Goal: Task Accomplishment & Management: Complete application form

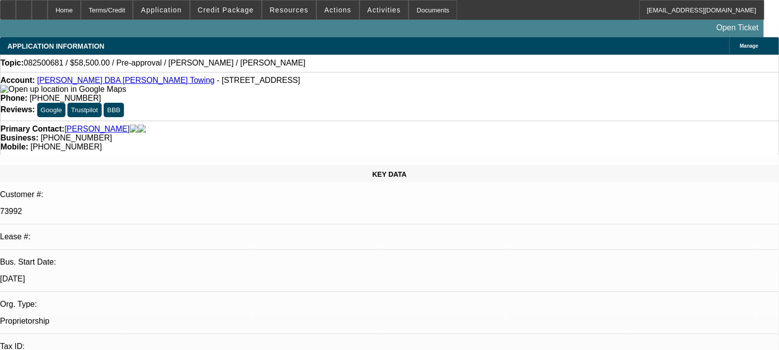
select select "0.1"
select select "2"
select select "0.1"
select select "1"
select select "2"
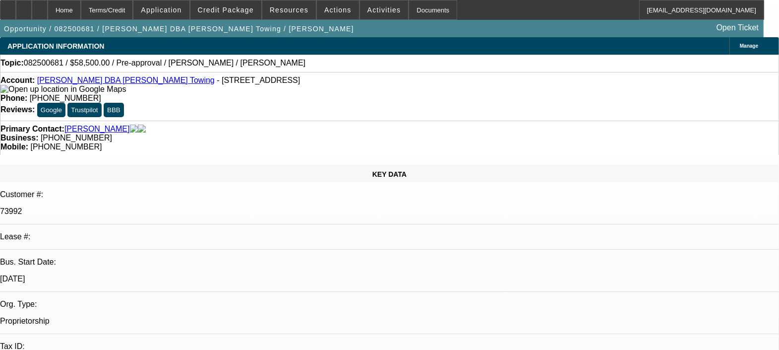
select select "4"
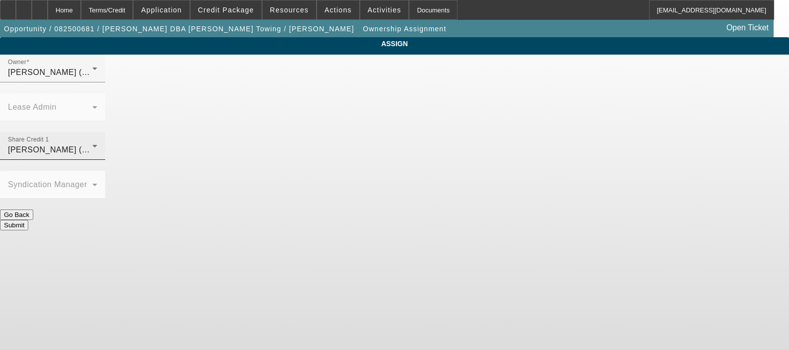
click at [49, 136] on mat-label "Share Credit 1" at bounding box center [28, 139] width 41 height 6
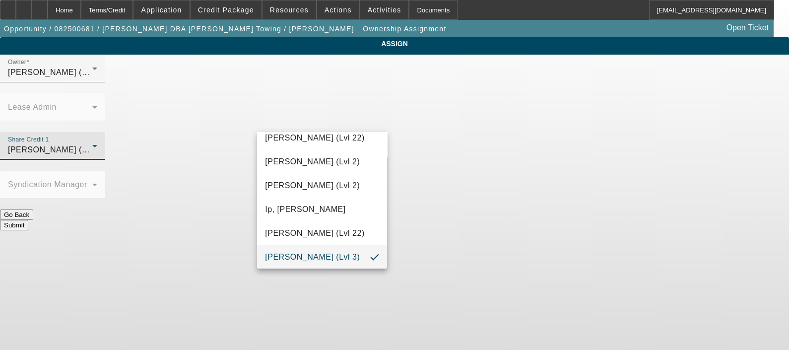
scroll to position [337, 0]
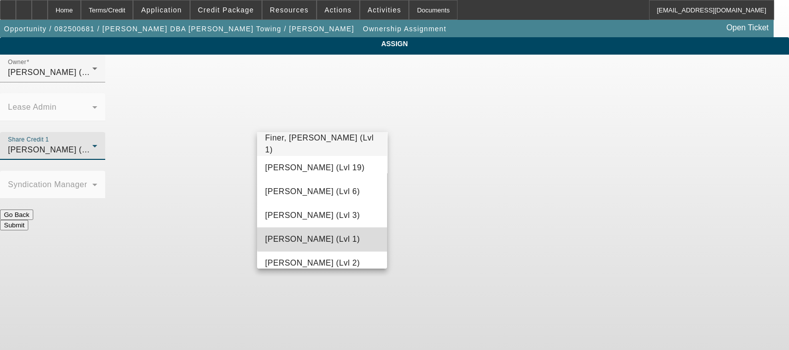
click at [325, 238] on span "[PERSON_NAME] (Lvl 1)" at bounding box center [312, 239] width 95 height 12
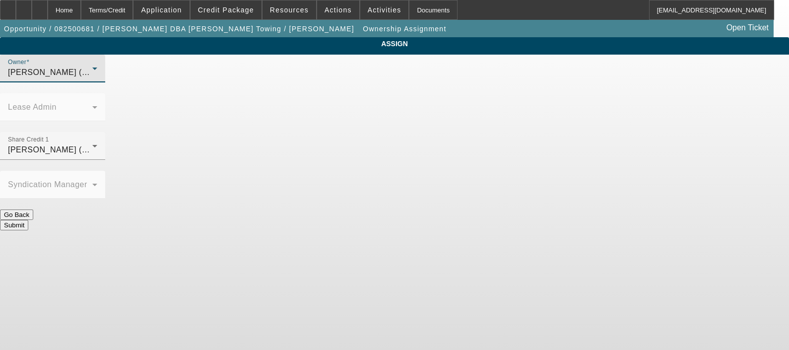
click at [103, 76] on span "[PERSON_NAME] (Lvl 1)" at bounding box center [55, 72] width 95 height 8
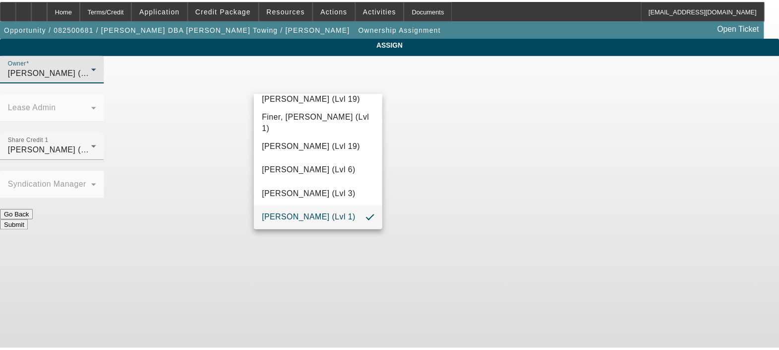
scroll to position [630, 0]
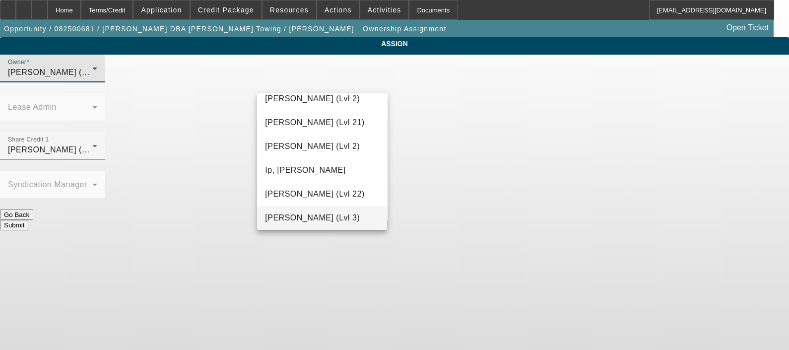
click at [310, 228] on mat-option "[PERSON_NAME] (Lvl 3)" at bounding box center [322, 218] width 130 height 24
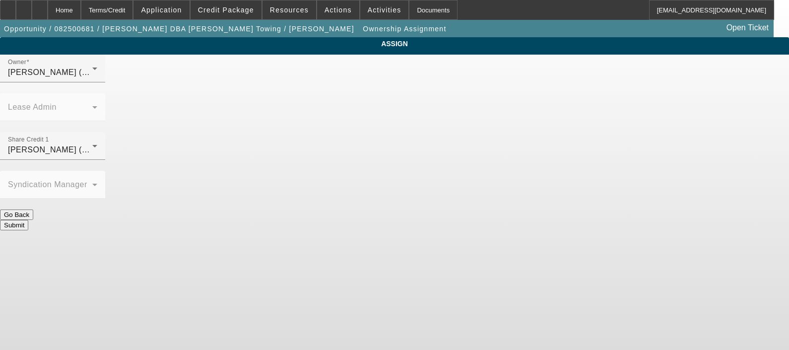
click at [28, 220] on button "Submit" at bounding box center [14, 225] width 28 height 10
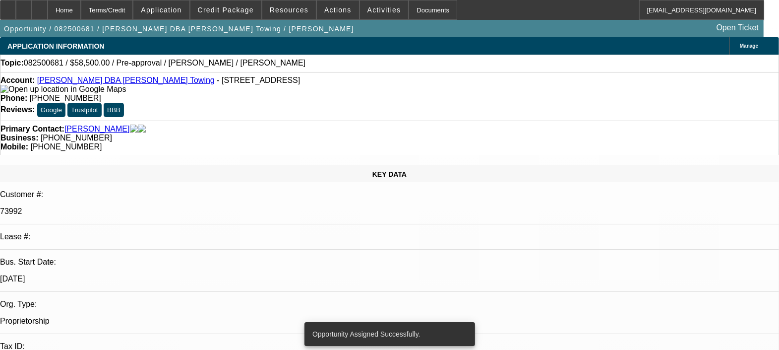
select select "0.1"
select select "2"
select select "0.1"
select select "4"
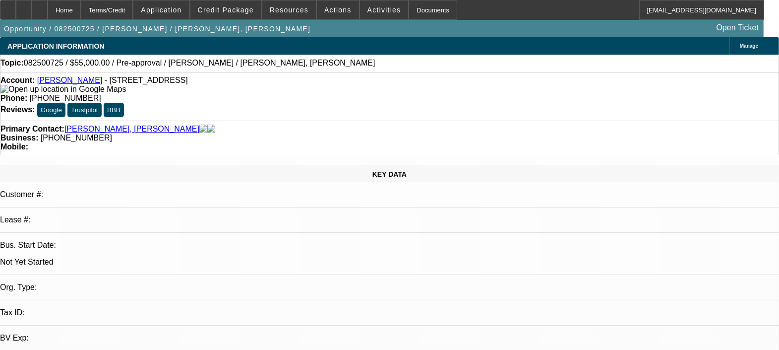
select select "0"
select select "2"
select select "0.1"
select select "1"
select select "2"
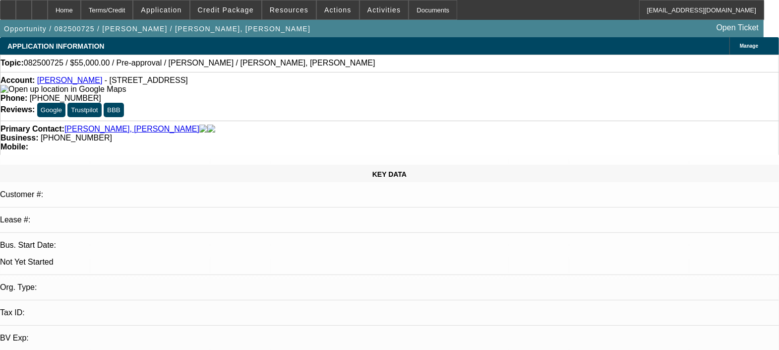
select select "4"
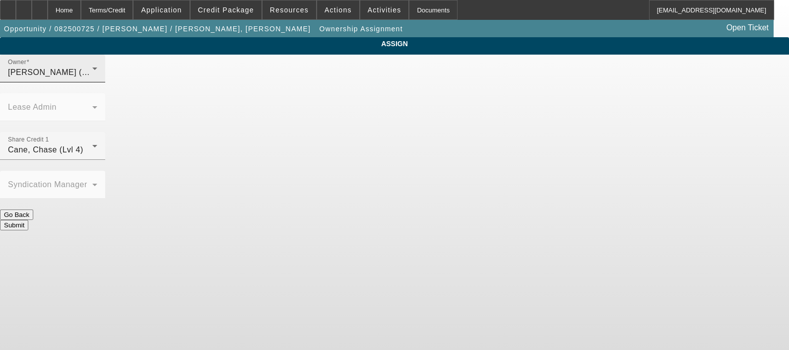
click at [92, 78] on div "[PERSON_NAME] (Lvl 1)" at bounding box center [50, 72] width 84 height 12
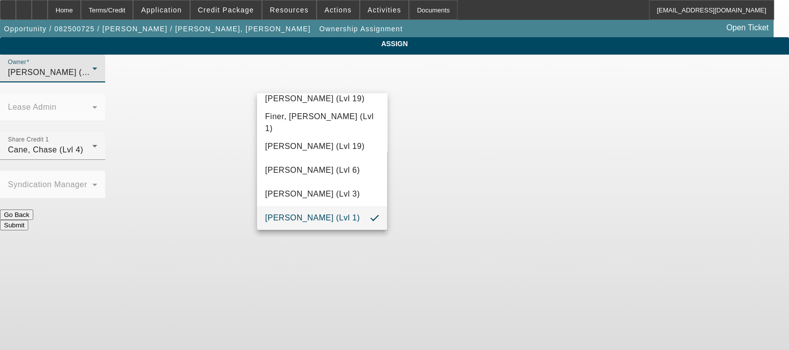
scroll to position [171, 0]
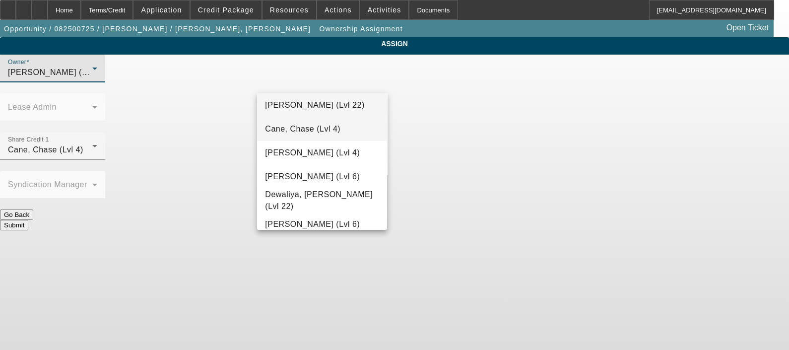
click at [328, 127] on span "Cane, Chase (Lvl 4)" at bounding box center [302, 129] width 75 height 12
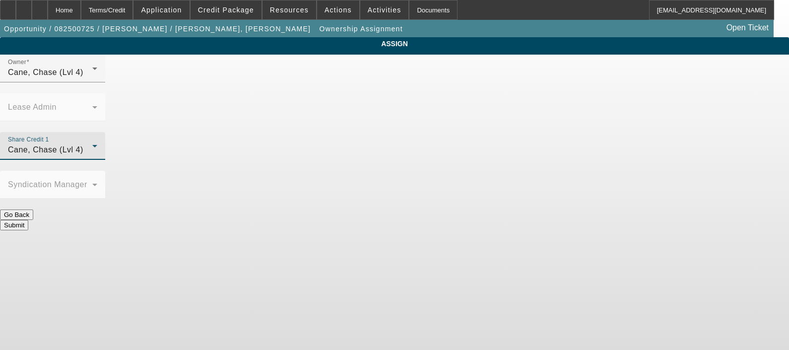
click at [92, 144] on div "Cane, Chase (Lvl 4)" at bounding box center [50, 150] width 84 height 12
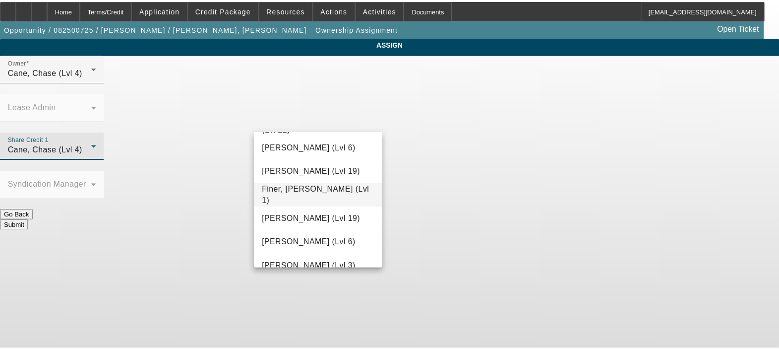
scroll to position [348, 0]
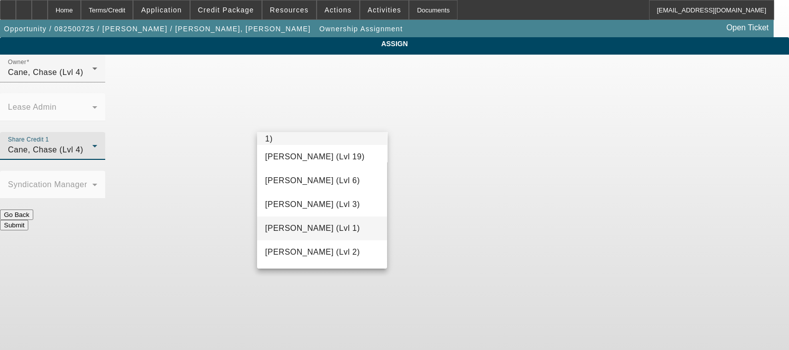
click at [313, 228] on span "[PERSON_NAME] (Lvl 1)" at bounding box center [312, 228] width 95 height 12
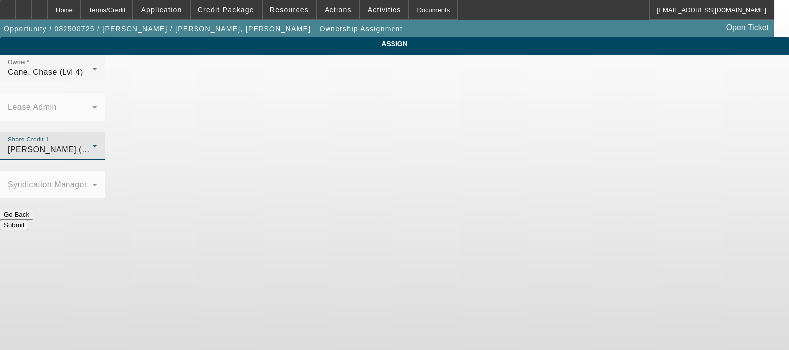
click at [28, 220] on button "Submit" at bounding box center [14, 225] width 28 height 10
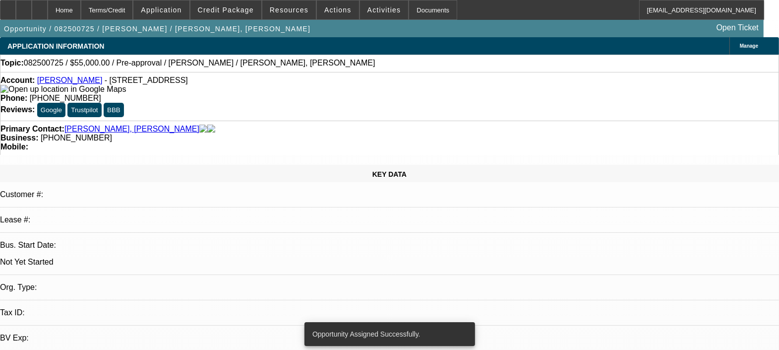
select select "0"
select select "2"
select select "0.1"
select select "4"
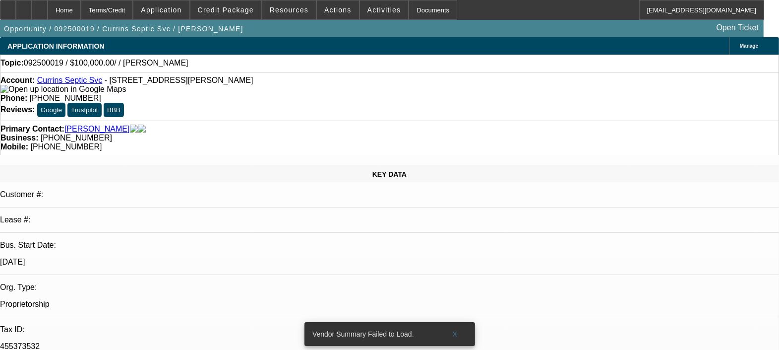
select select "0"
select select "2"
select select "0.1"
select select "4"
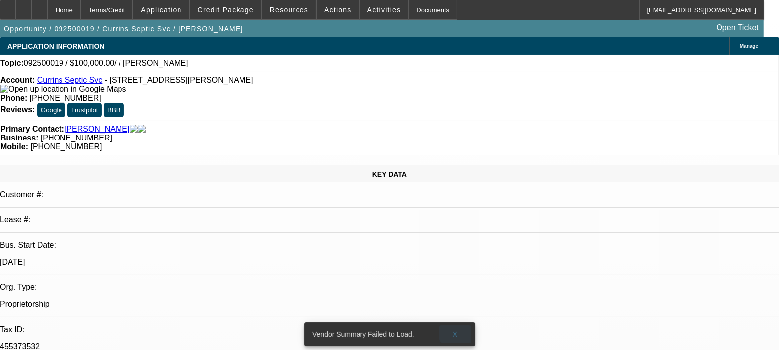
click at [457, 330] on span "X" at bounding box center [454, 334] width 5 height 8
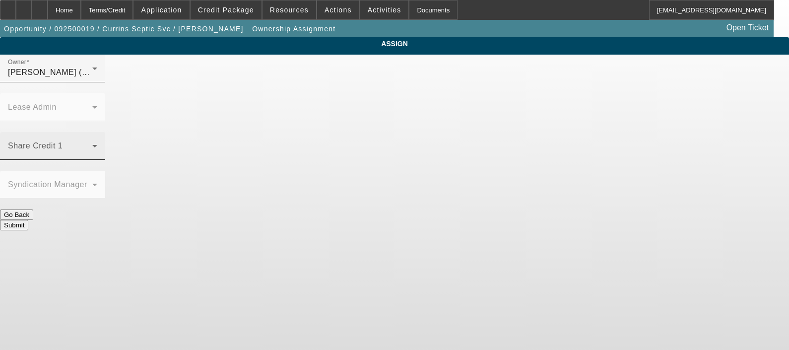
click at [97, 132] on div "Share Credit 1" at bounding box center [52, 146] width 89 height 28
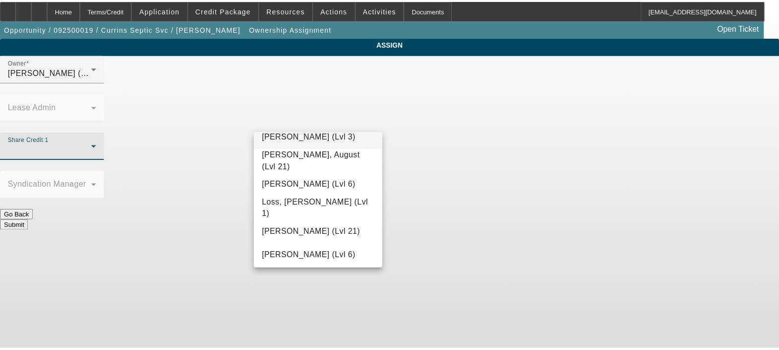
scroll to position [787, 0]
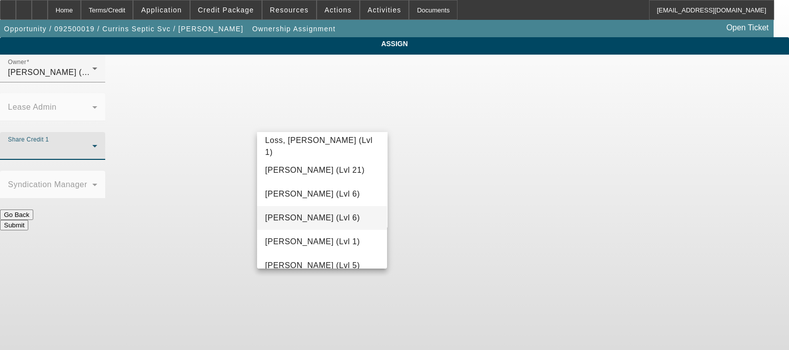
click at [326, 213] on span "[PERSON_NAME] (Lvl 6)" at bounding box center [312, 218] width 95 height 12
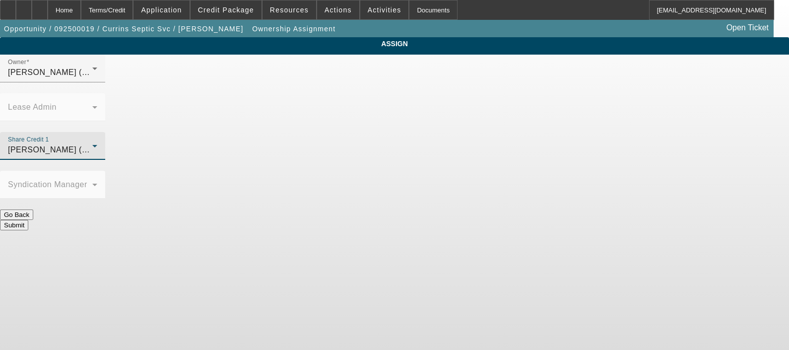
click at [28, 220] on button "Submit" at bounding box center [14, 225] width 28 height 10
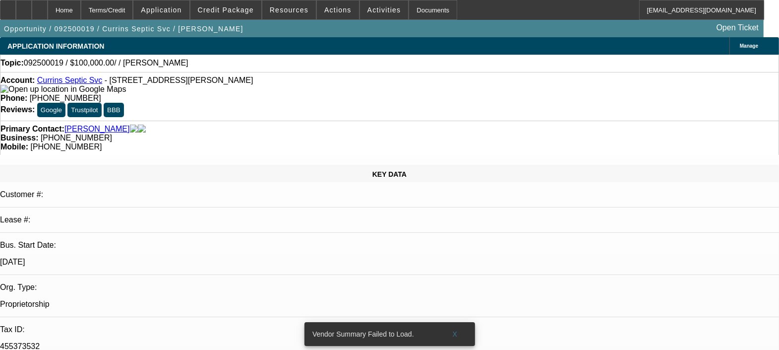
select select "0"
select select "2"
select select "0.1"
select select "4"
